Goal: Information Seeking & Learning: Learn about a topic

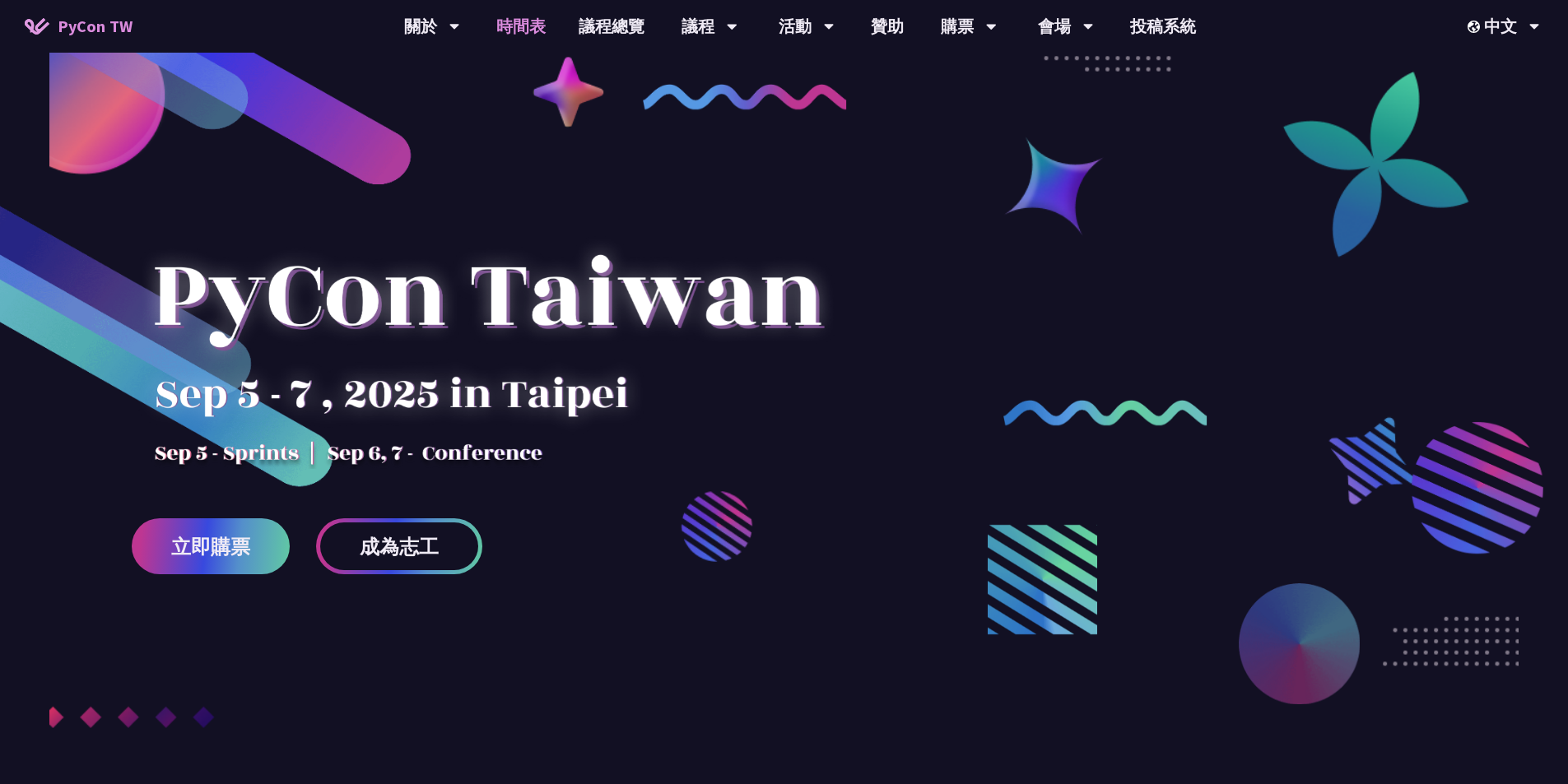
click at [531, 22] on link "時間表" at bounding box center [520, 26] width 82 height 53
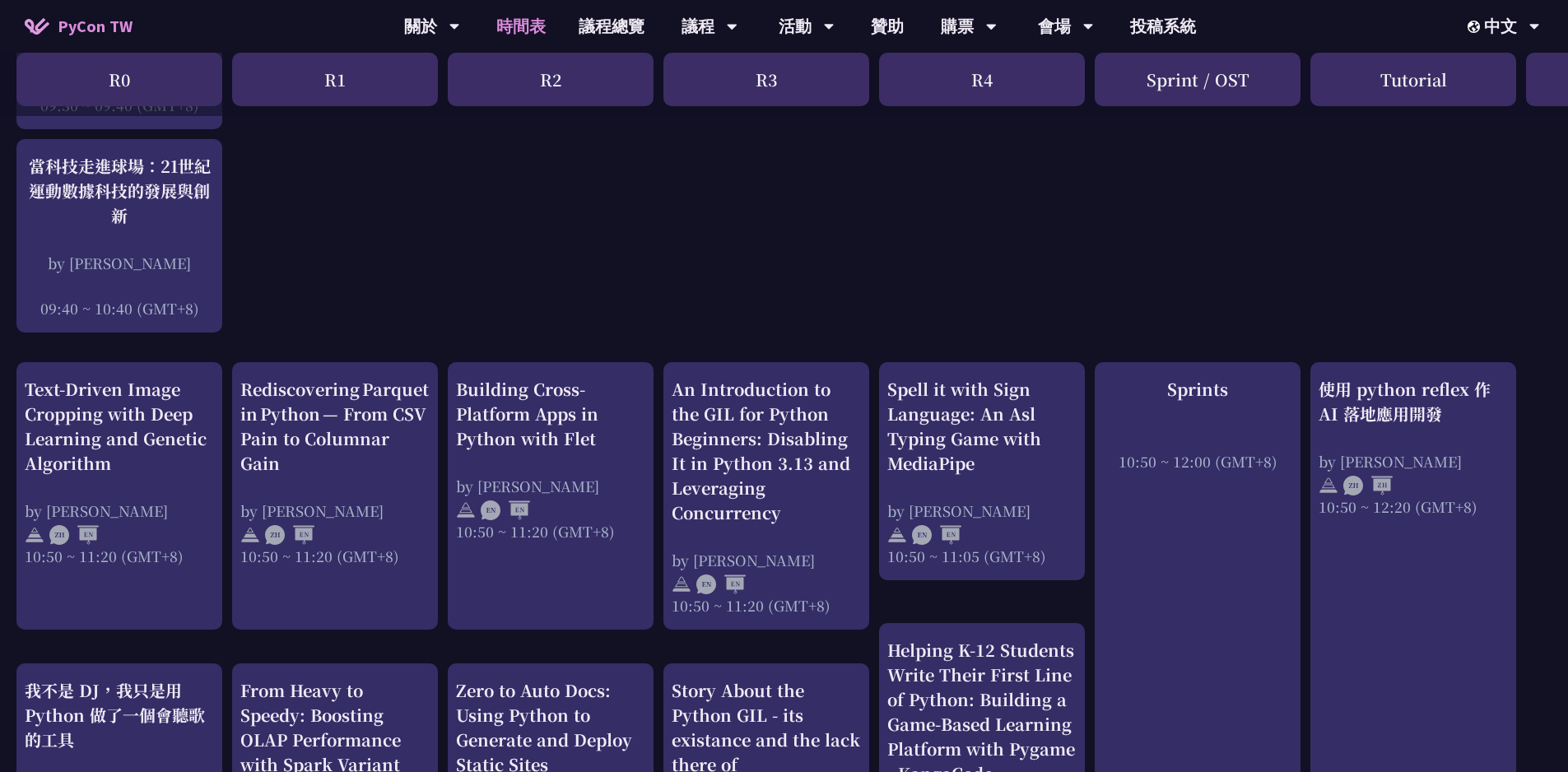
scroll to position [385, 0]
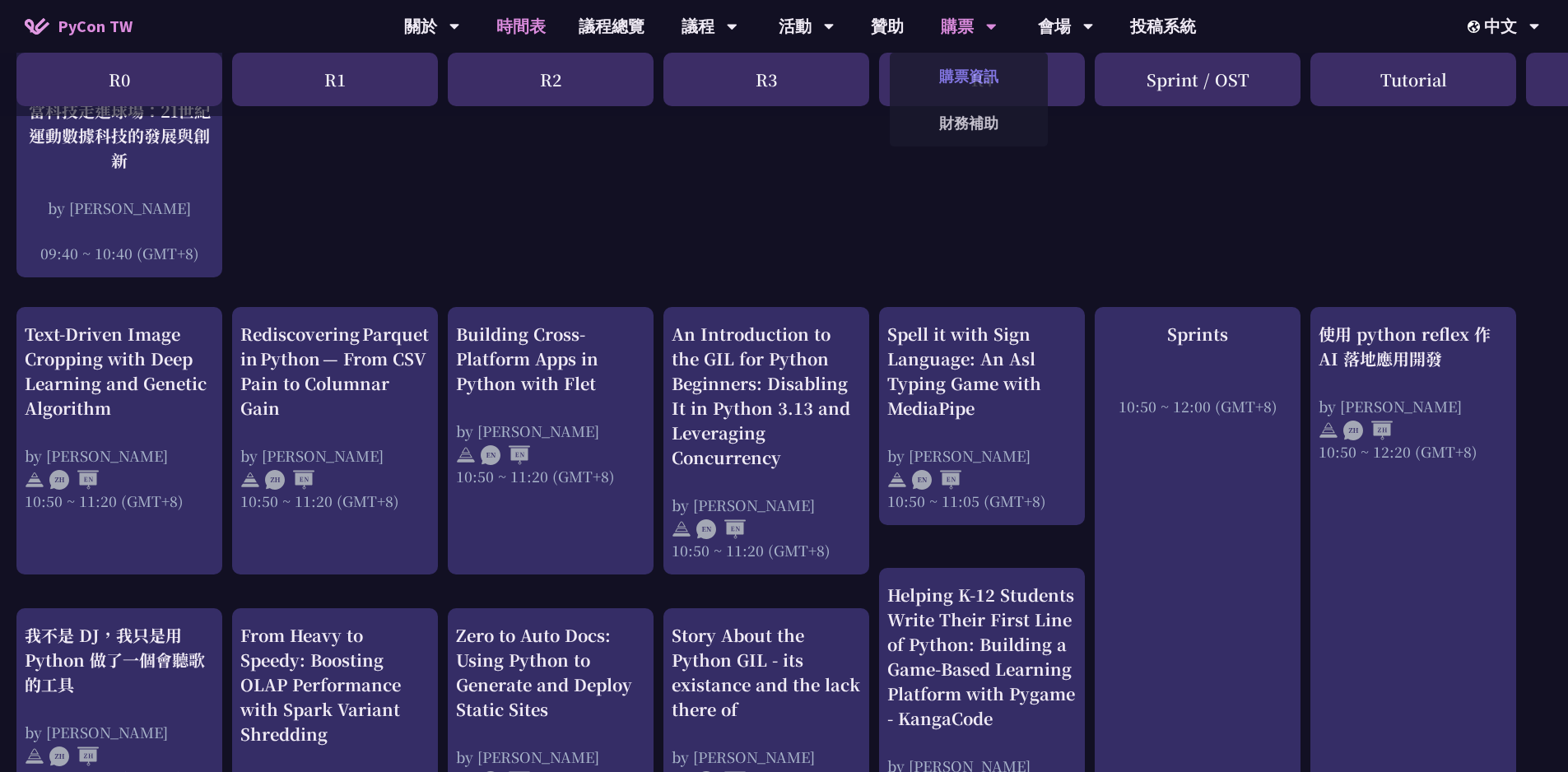
click at [972, 74] on link "購票資訊" at bounding box center [968, 77] width 158 height 39
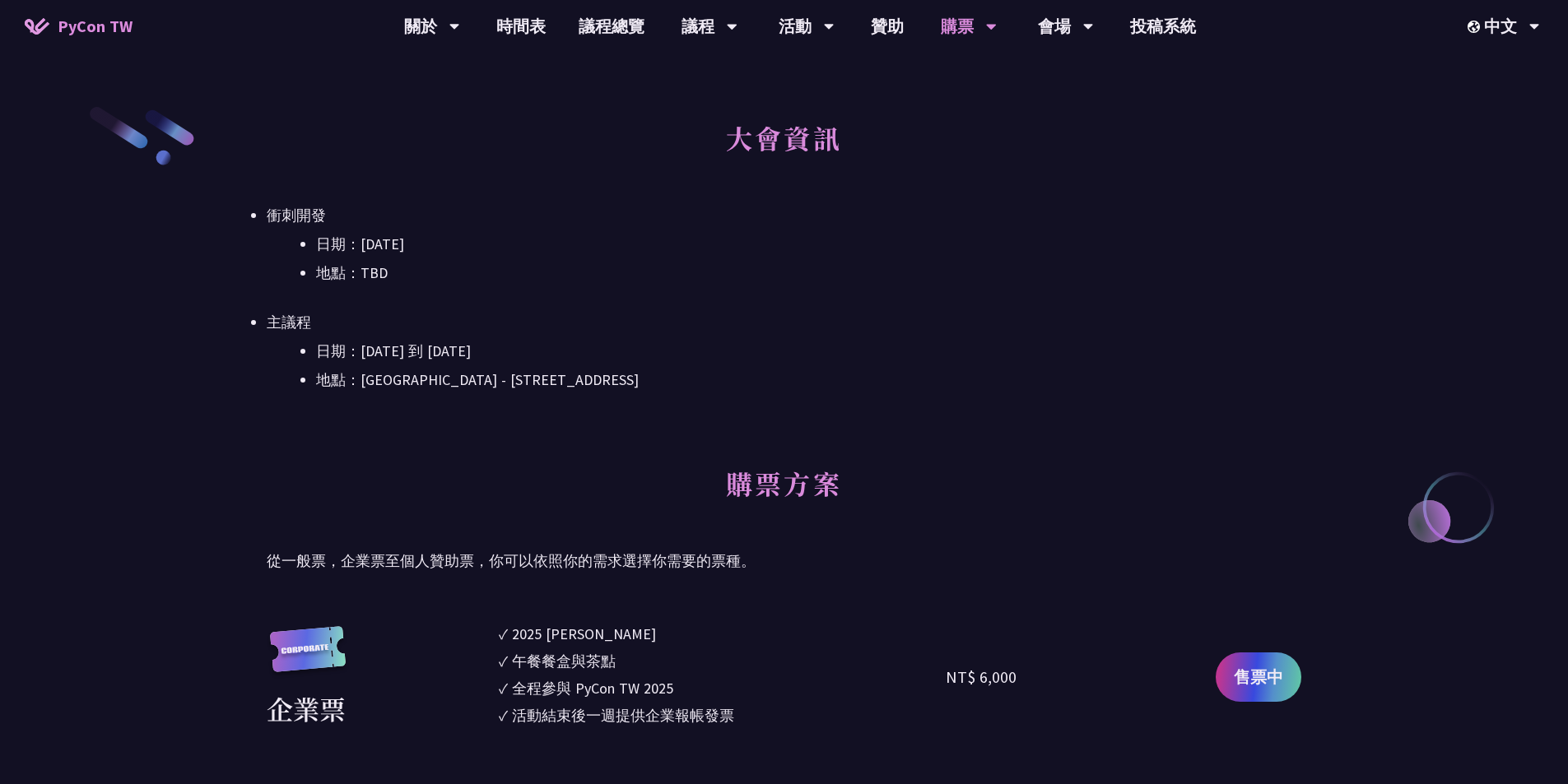
scroll to position [659, 0]
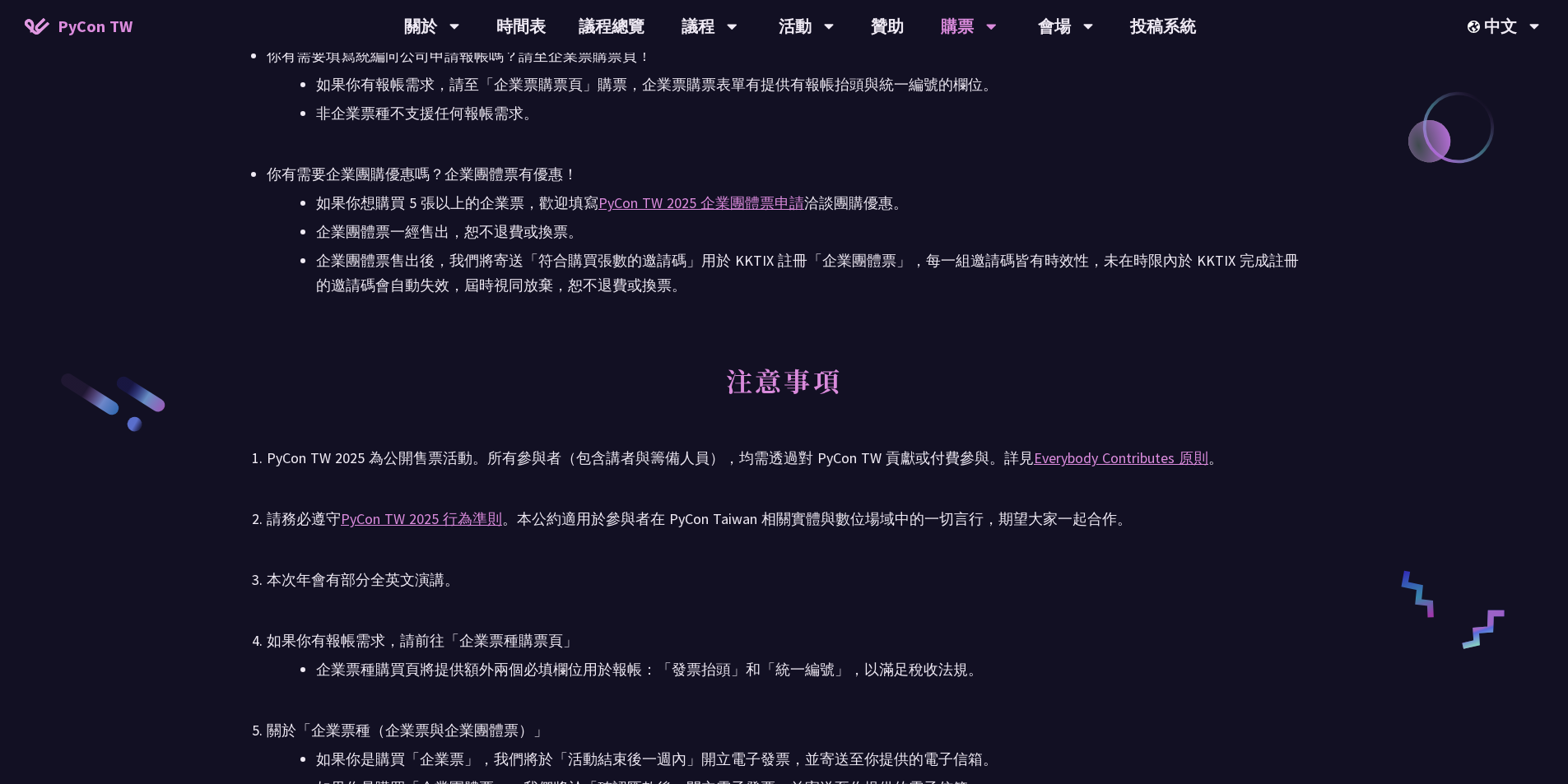
scroll to position [2469, 0]
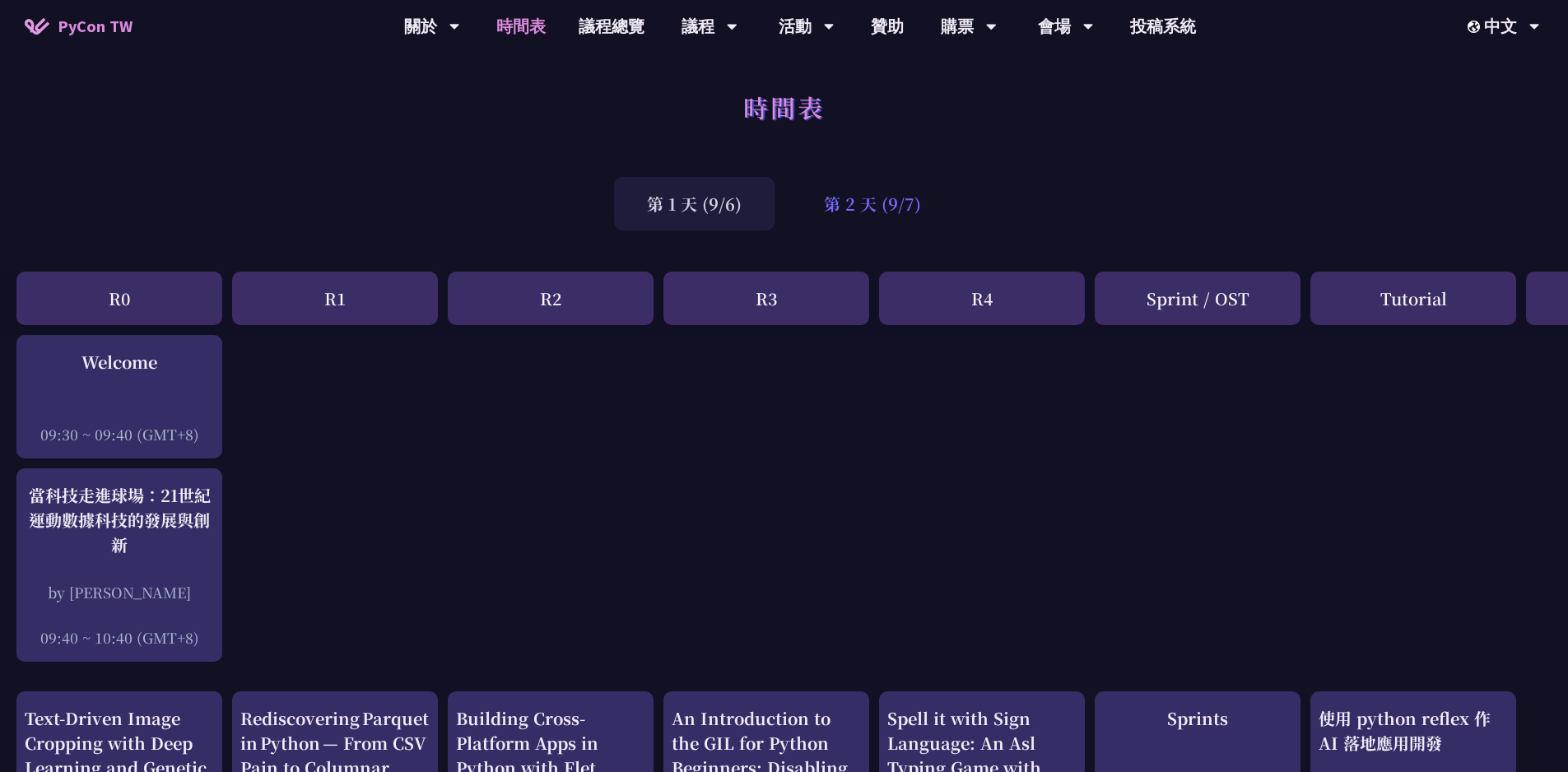
click at [866, 223] on div "第 2 天 (9/7)" at bounding box center [872, 204] width 163 height 53
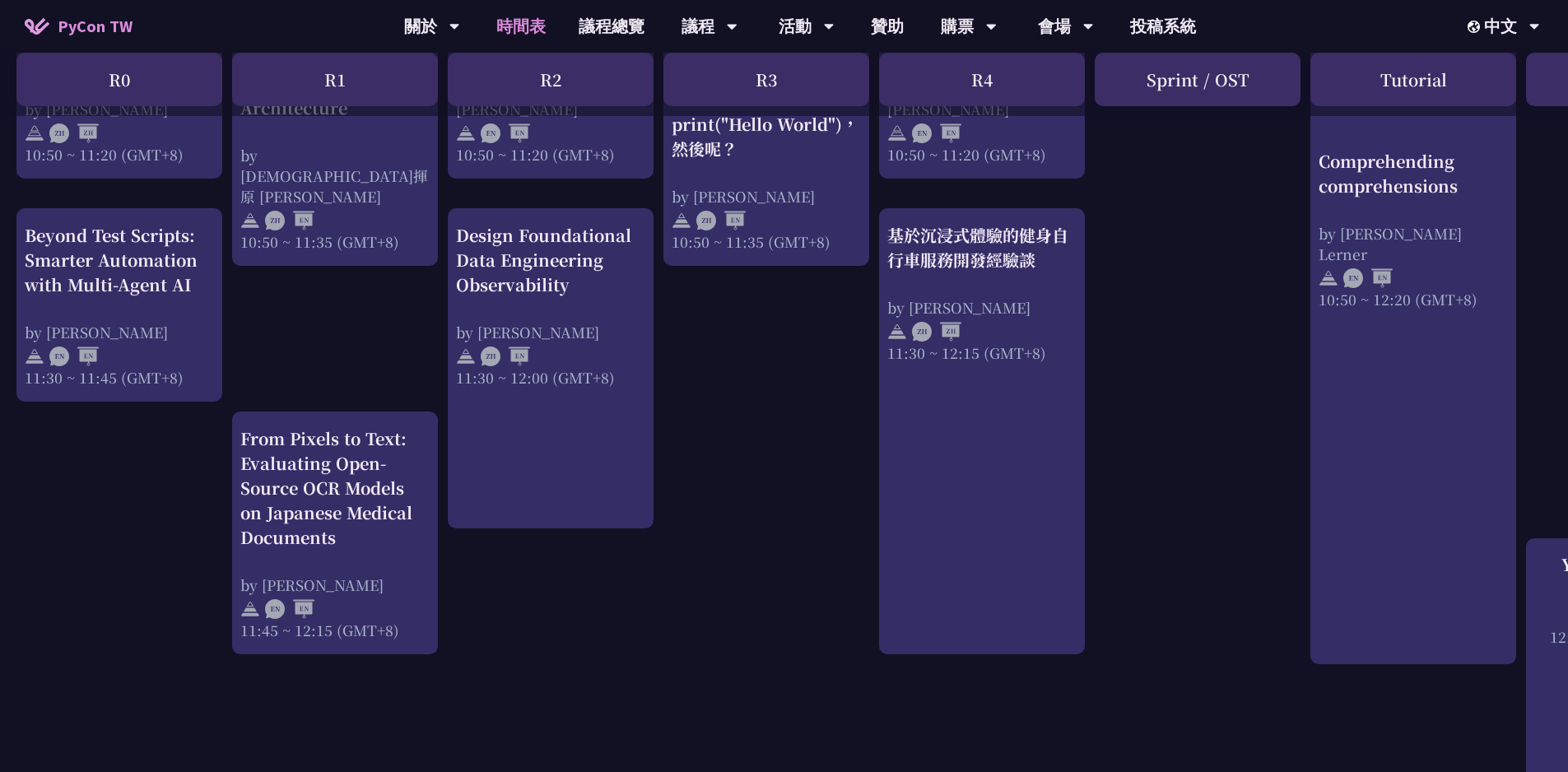
scroll to position [767, 0]
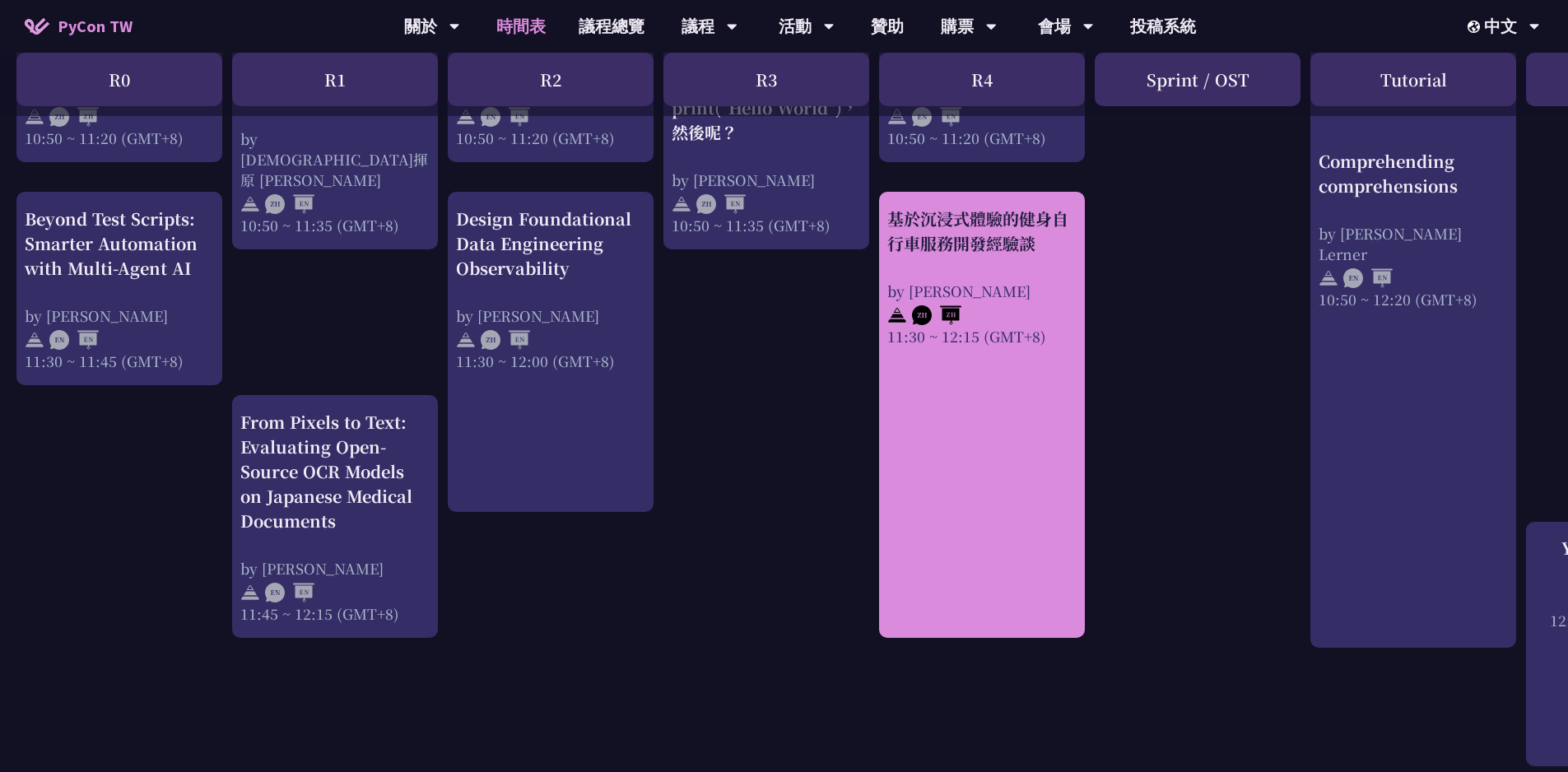
click at [936, 282] on div "by [PERSON_NAME]" at bounding box center [981, 291] width 189 height 20
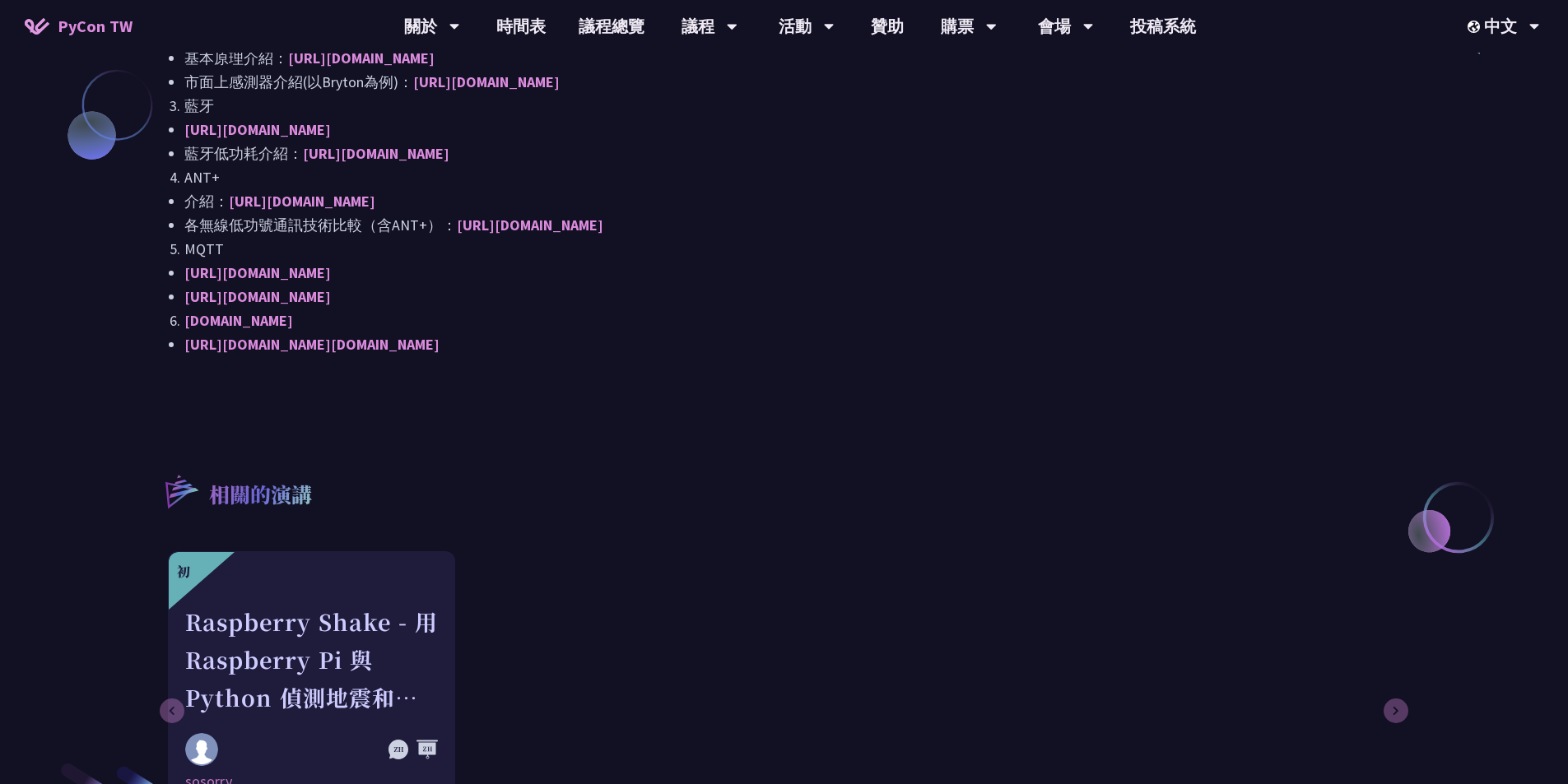
scroll to position [1646, 0]
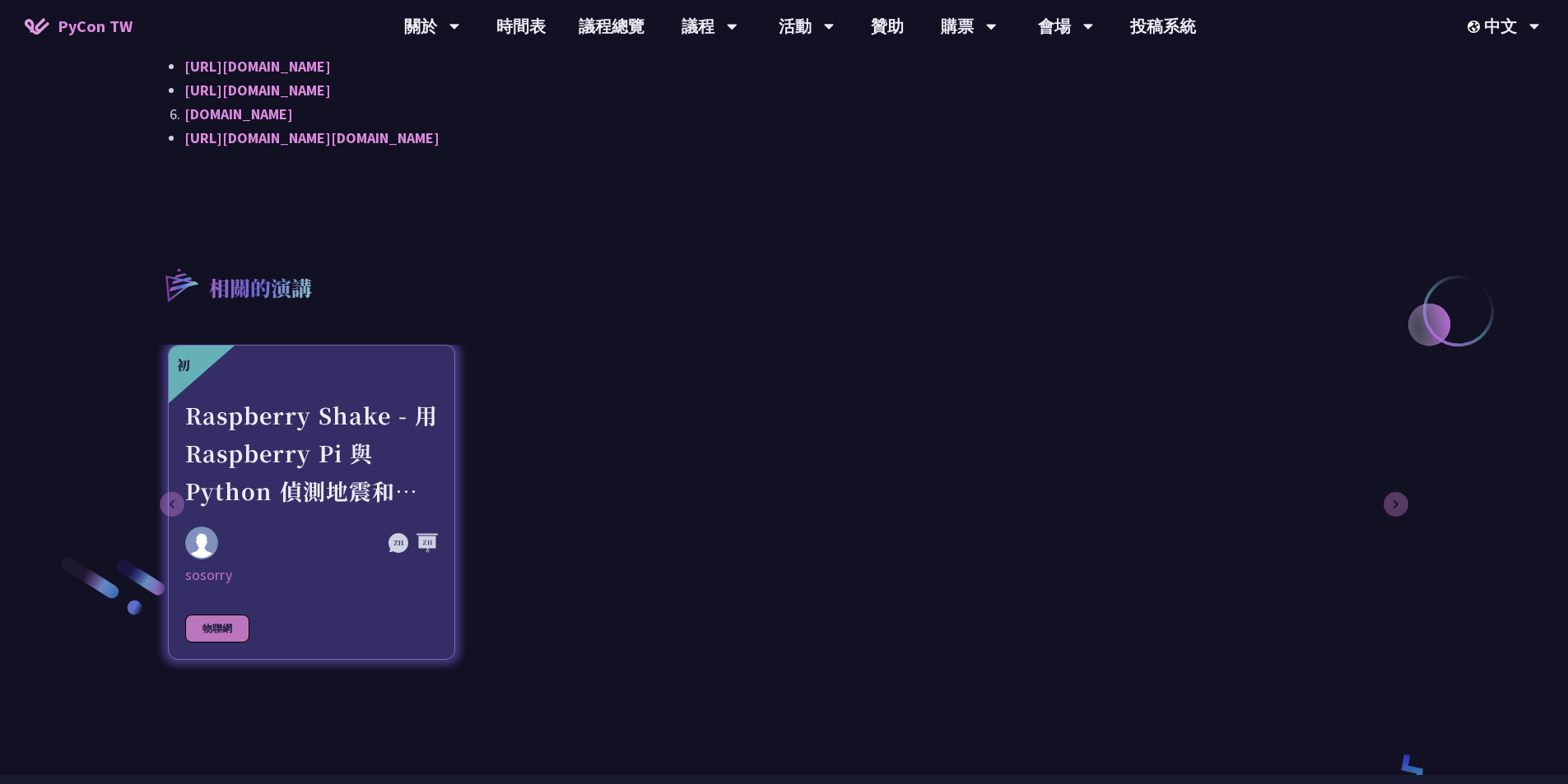
click at [278, 413] on div "Raspberry Shake - 用 Raspberry Pi 與 Python 偵測地震和監控地球活動" at bounding box center [312, 453] width 253 height 113
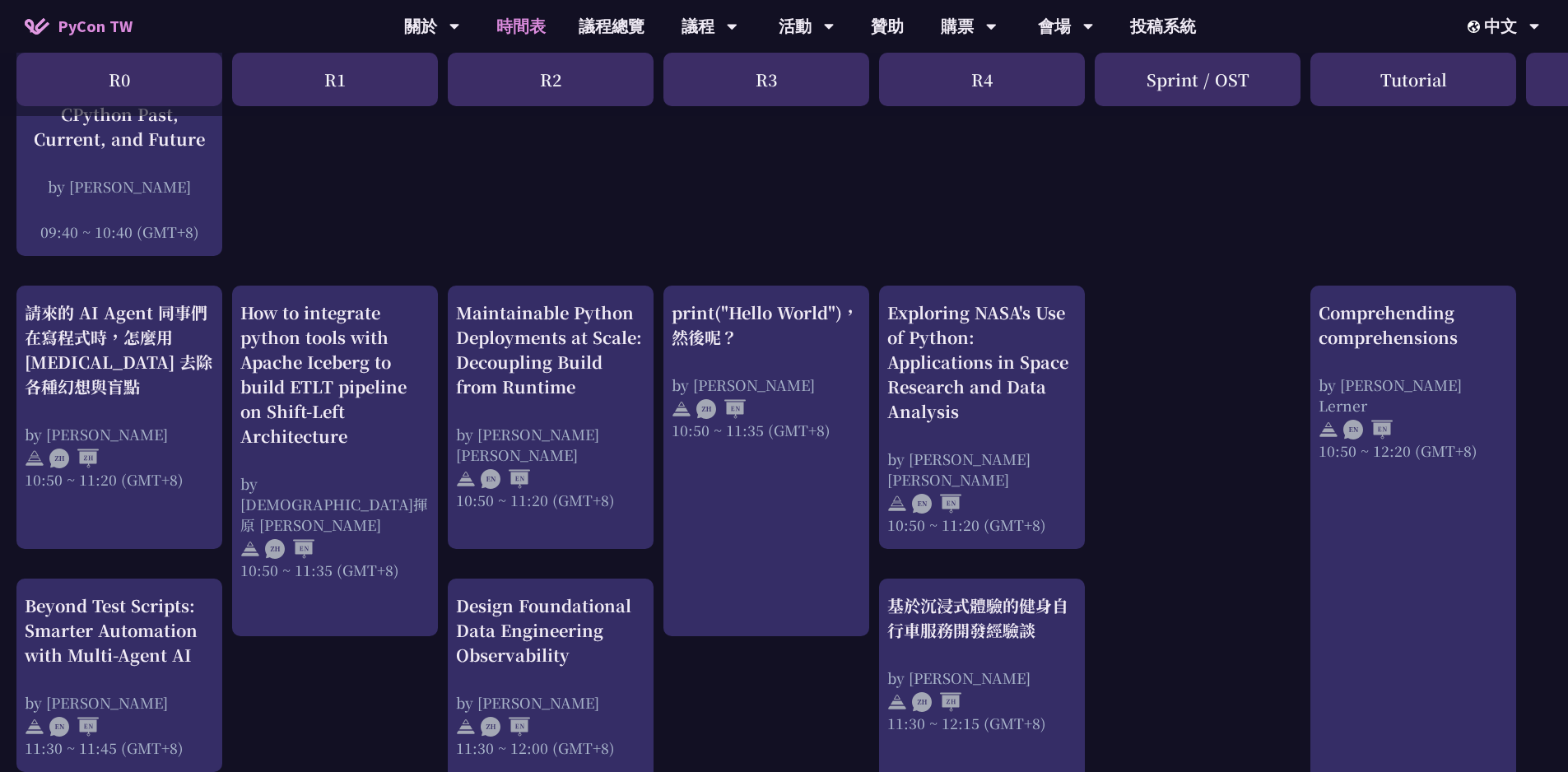
scroll to position [329, 0]
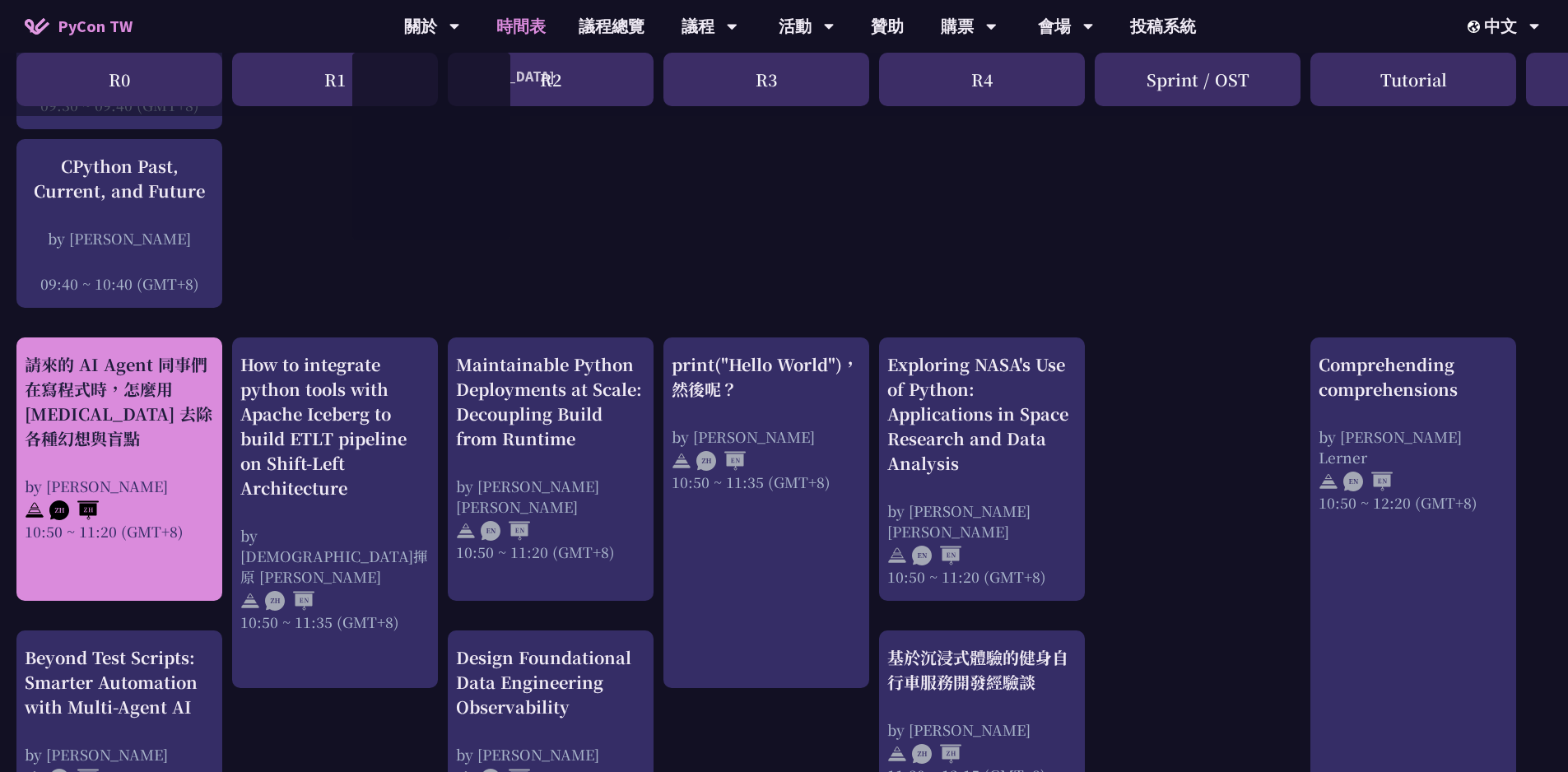
click at [156, 425] on div "請來的 AI Agent 同事們在寫程式時，怎麼用 [MEDICAL_DATA] 去除各種幻想與盲點" at bounding box center [119, 401] width 189 height 99
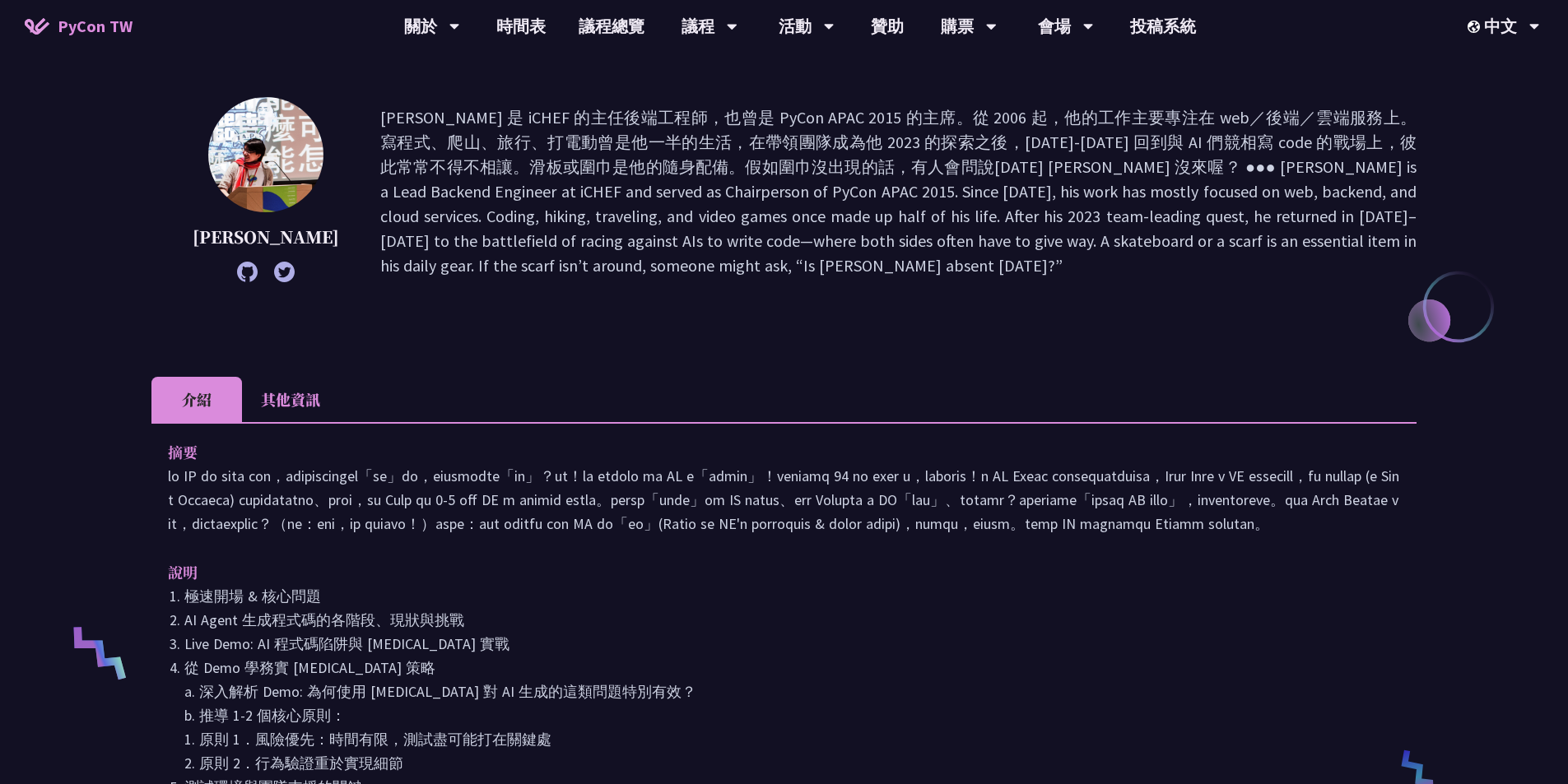
scroll to position [164, 0]
